Goal: Communication & Community: Share content

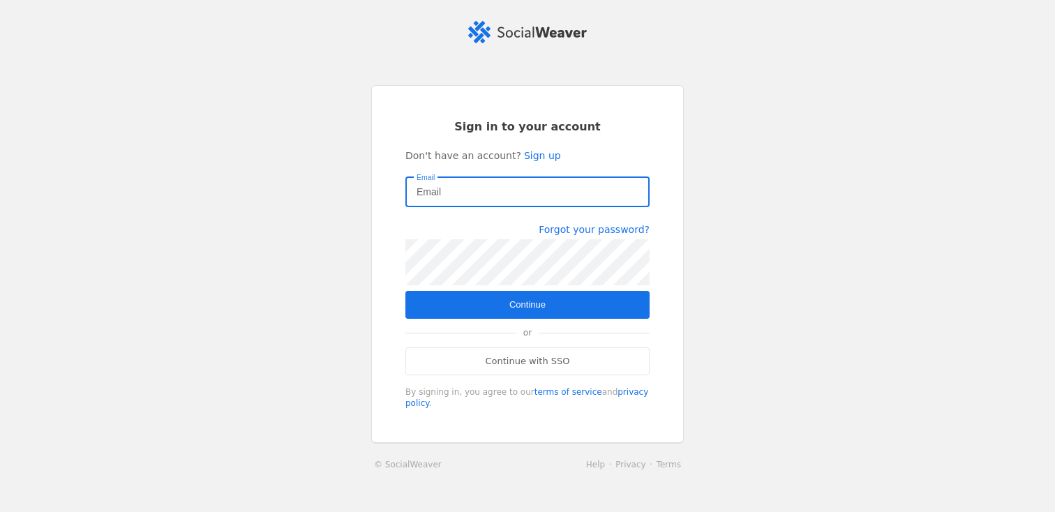
click at [0, 512] on com-1password-button at bounding box center [0, 512] width 0 height 0
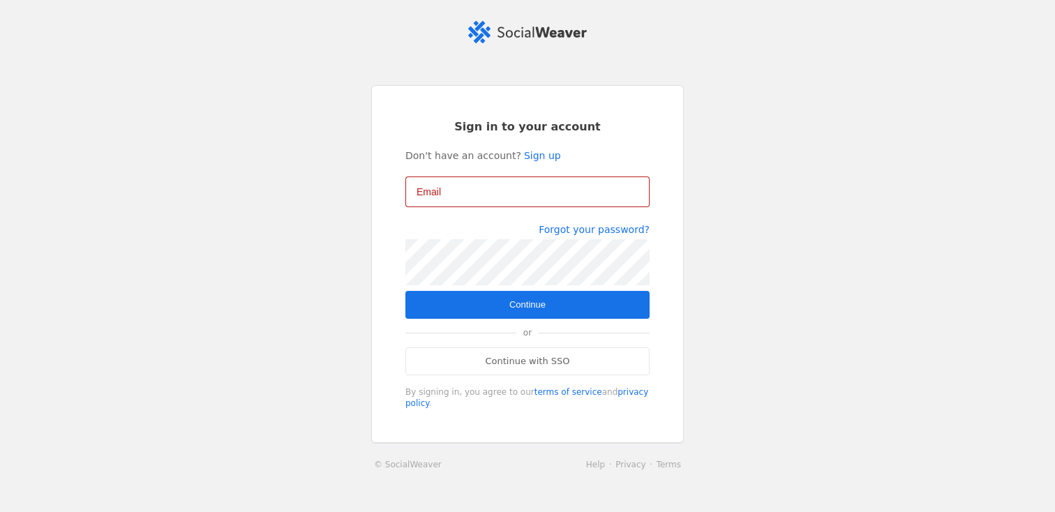
type input "[PERSON_NAME][EMAIL_ADDRESS][DOMAIN_NAME]"
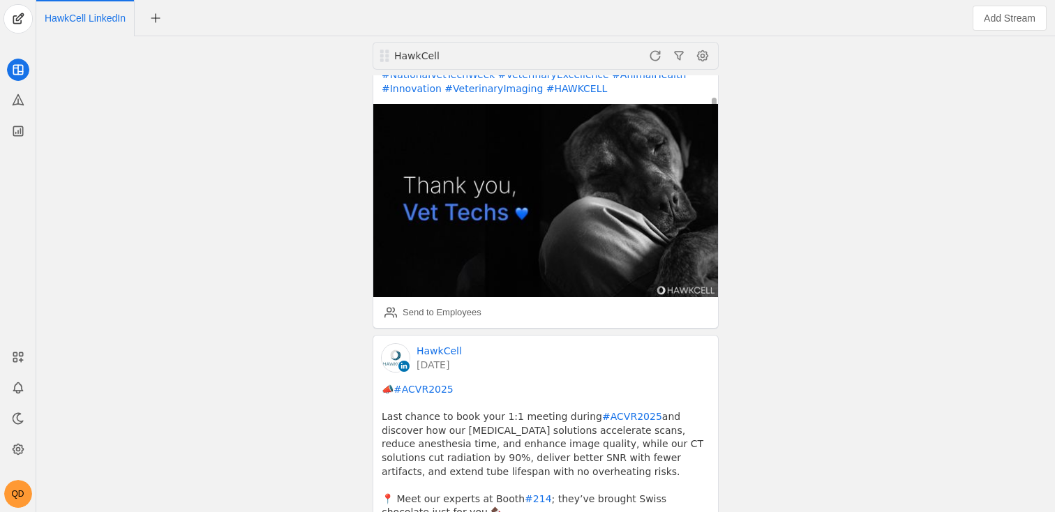
scroll to position [312, 0]
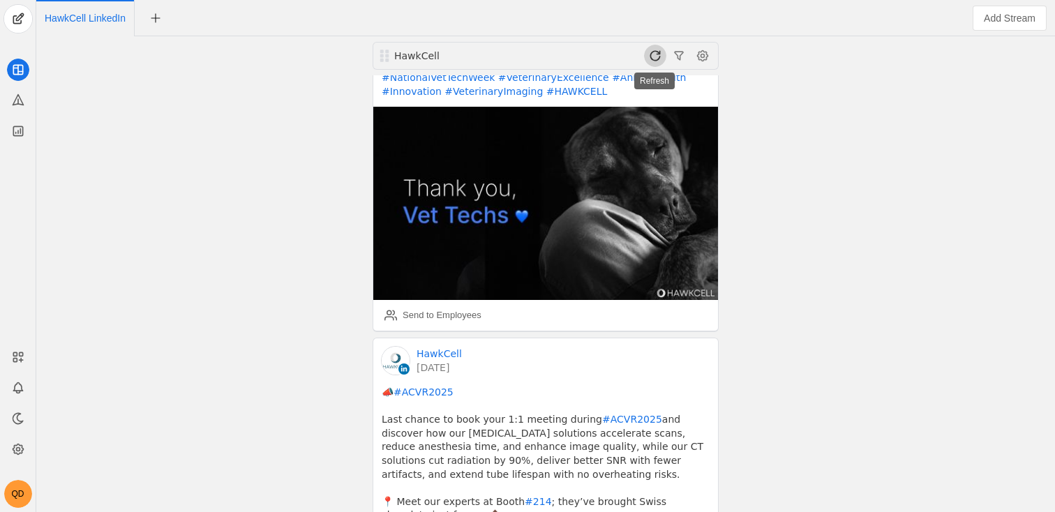
click at [655, 52] on span at bounding box center [655, 56] width 22 height 22
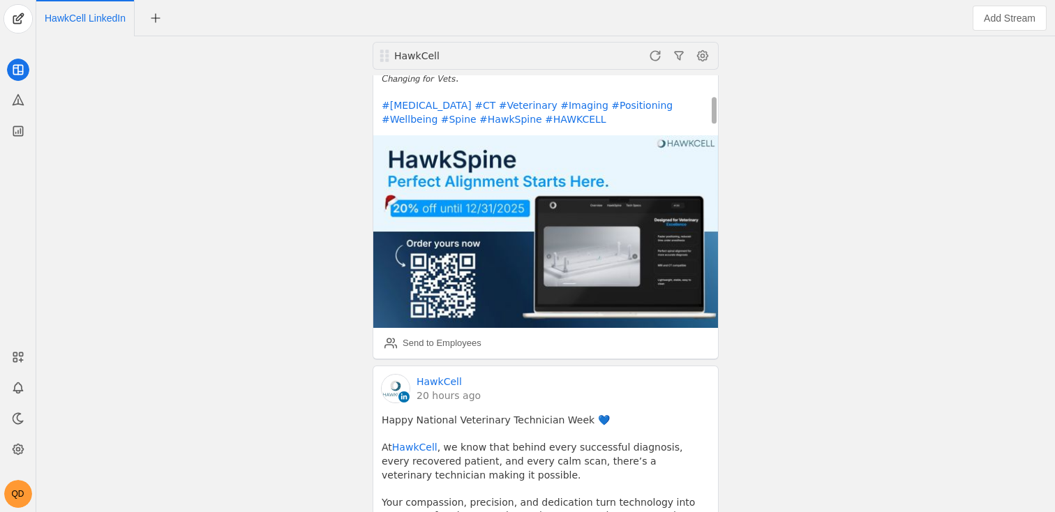
scroll to position [311, 0]
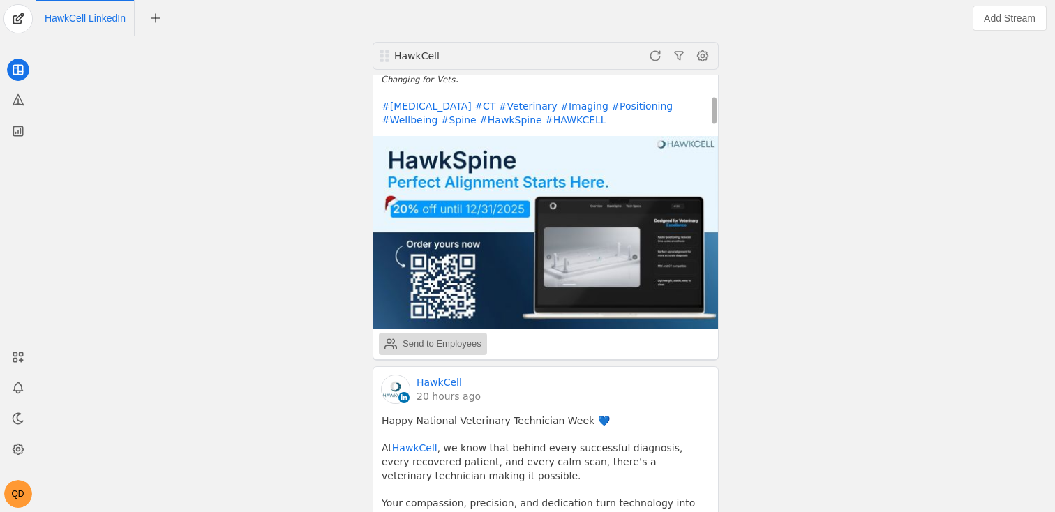
click at [451, 330] on div "Send to Employees" at bounding box center [433, 344] width 97 height 28
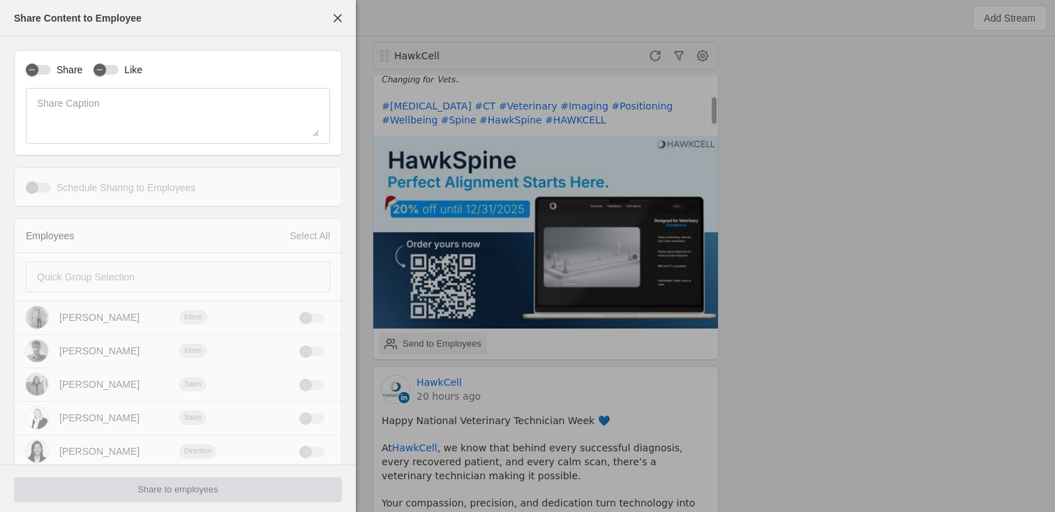
type input "Eastern Standard Time EST"
click at [42, 67] on div "button" at bounding box center [38, 70] width 25 height 10
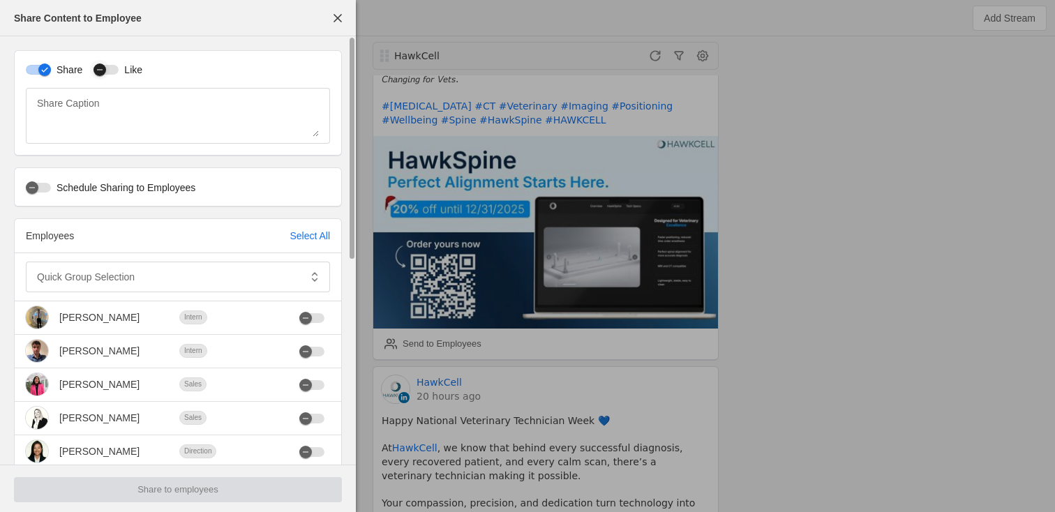
click at [112, 70] on div "button" at bounding box center [106, 70] width 25 height 10
click at [290, 241] on div "Select All" at bounding box center [310, 236] width 40 height 14
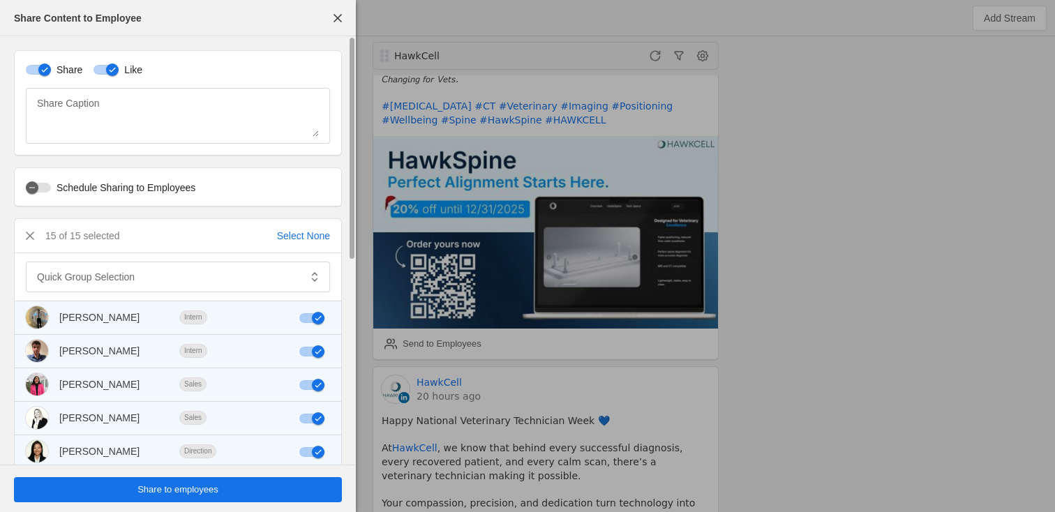
click at [260, 479] on span "undefined" at bounding box center [178, 489] width 328 height 25
